Goal: Task Accomplishment & Management: Manage account settings

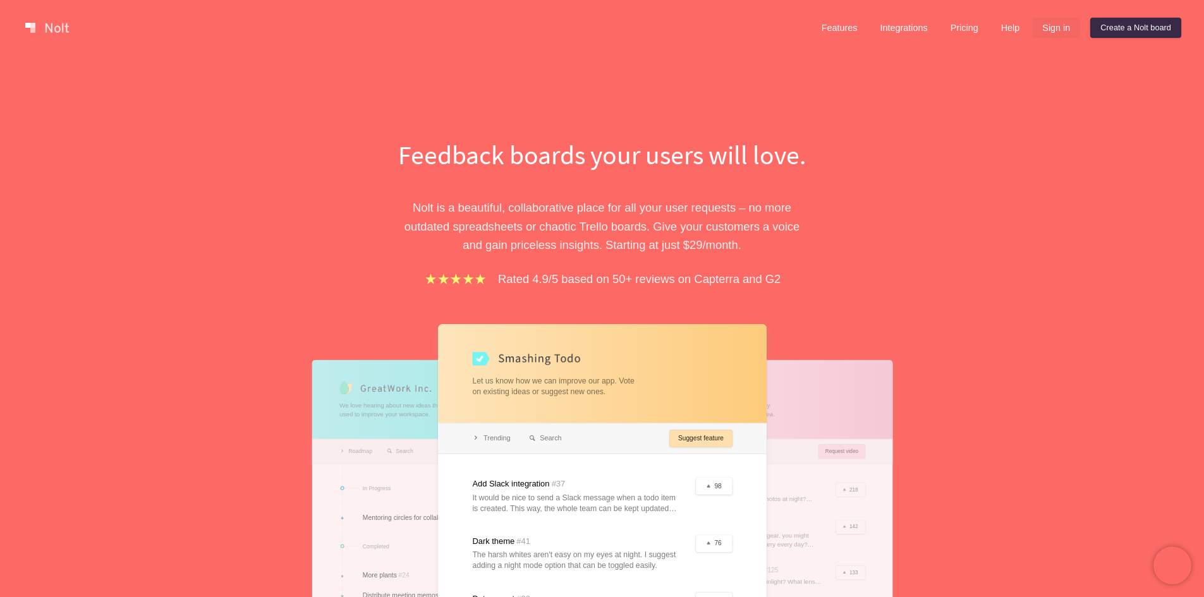
click at [1066, 32] on link "Sign in" at bounding box center [1056, 28] width 48 height 20
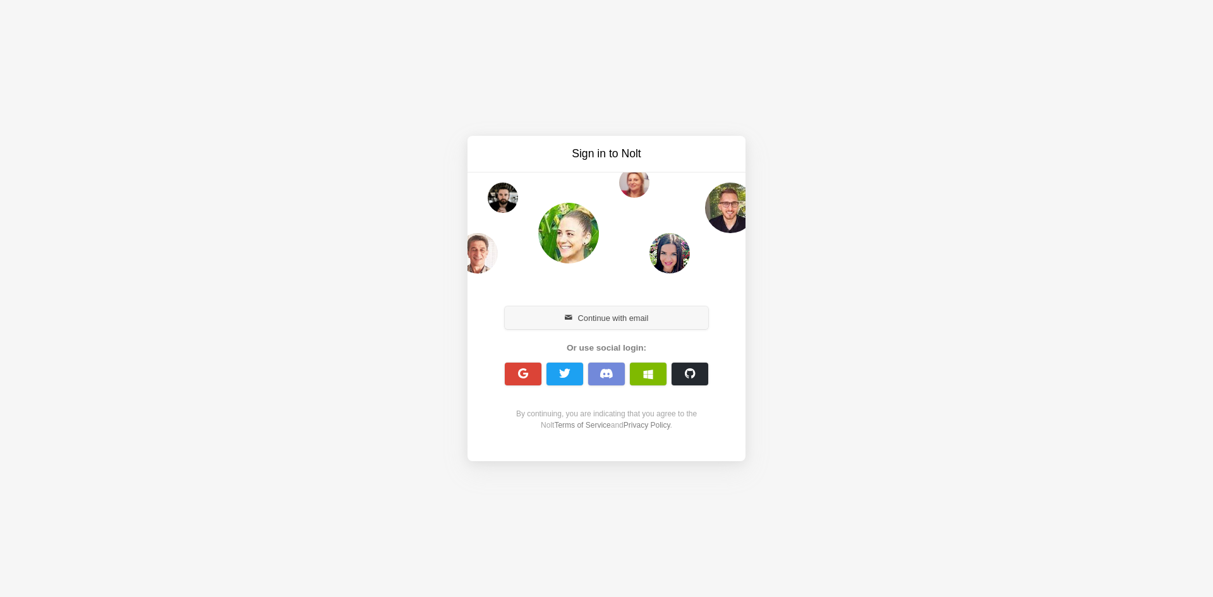
click at [650, 328] on button "Continue with email" at bounding box center [607, 318] width 204 height 23
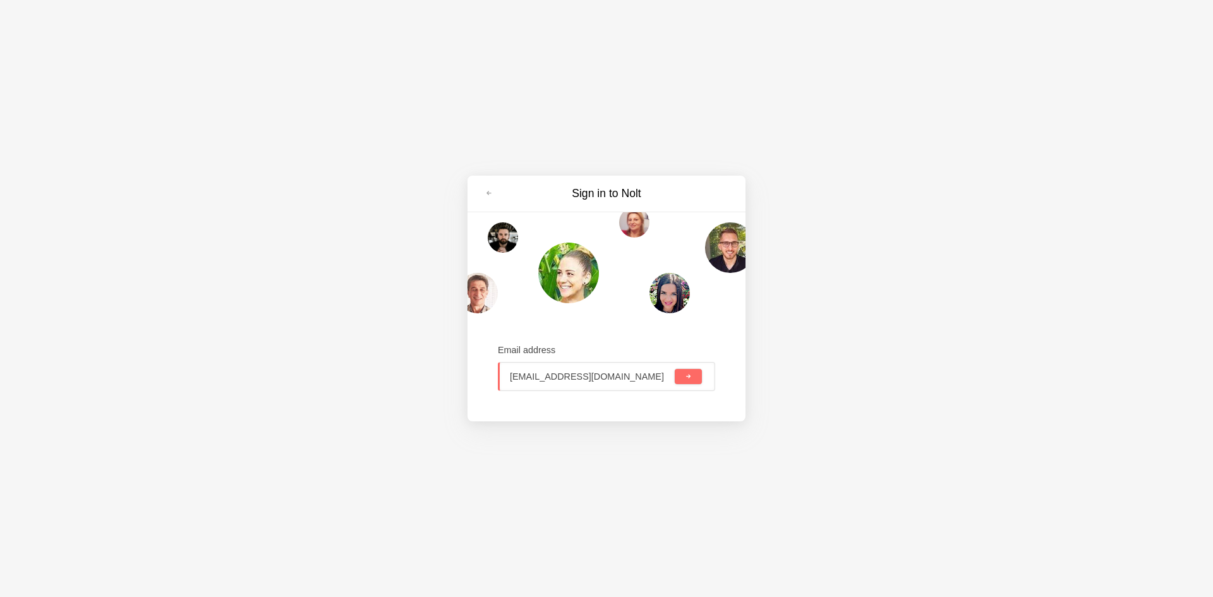
type input "[EMAIL_ADDRESS][DOMAIN_NAME]"
click at [675, 369] on button "submit" at bounding box center [688, 376] width 27 height 15
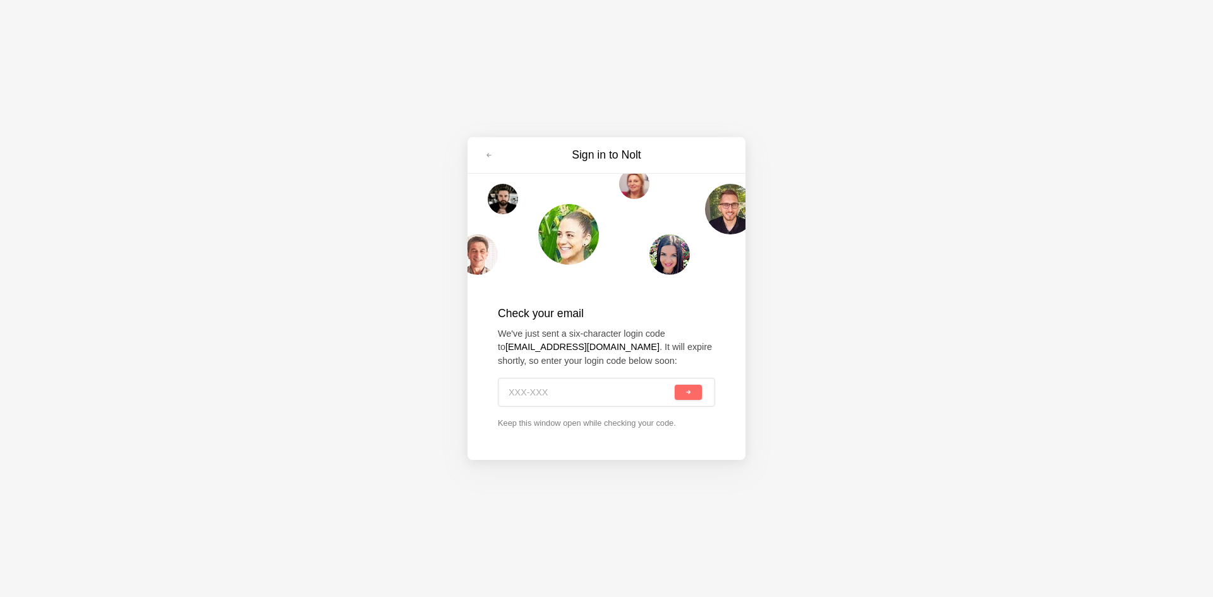
click at [551, 378] on div at bounding box center [606, 392] width 217 height 29
click at [550, 392] on input at bounding box center [591, 393] width 162 height 28
paste input "U7F-A9Z"
type input "U7F-A9Z"
click at [685, 393] on span "submit" at bounding box center [688, 392] width 7 height 7
